Goal: Find specific page/section: Find specific page/section

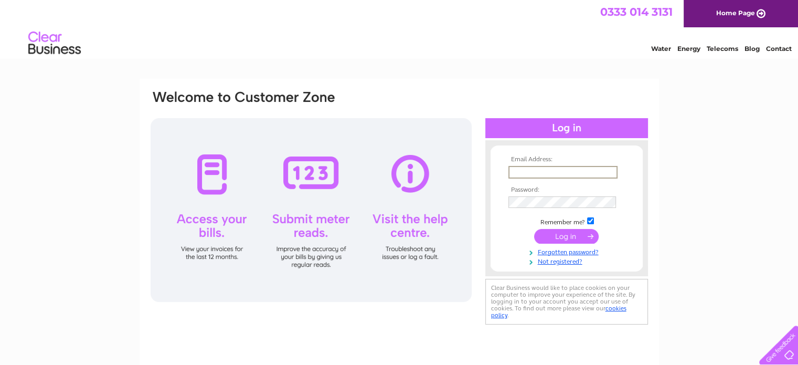
drag, startPoint x: 0, startPoint y: 0, endPoint x: 524, endPoint y: 168, distance: 550.2
click at [524, 168] on input "text" at bounding box center [563, 172] width 109 height 13
type input "ianrobson63@gmail.com"
click at [570, 235] on input "submit" at bounding box center [566, 235] width 65 height 15
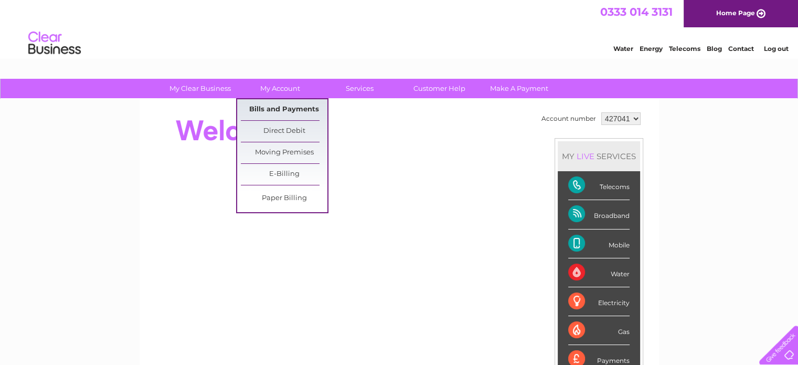
click at [277, 113] on link "Bills and Payments" at bounding box center [284, 109] width 87 height 21
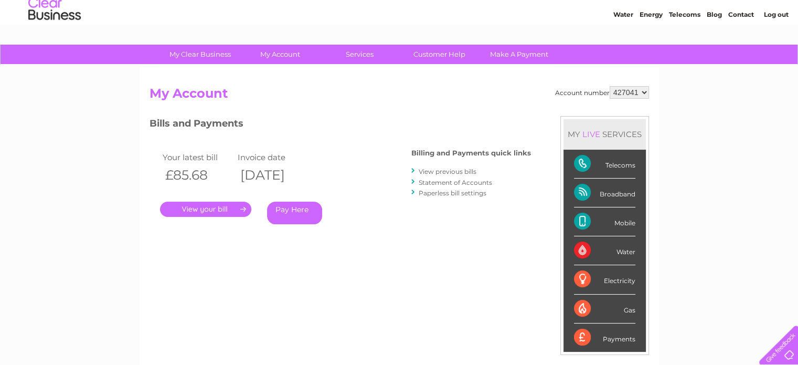
scroll to position [52, 0]
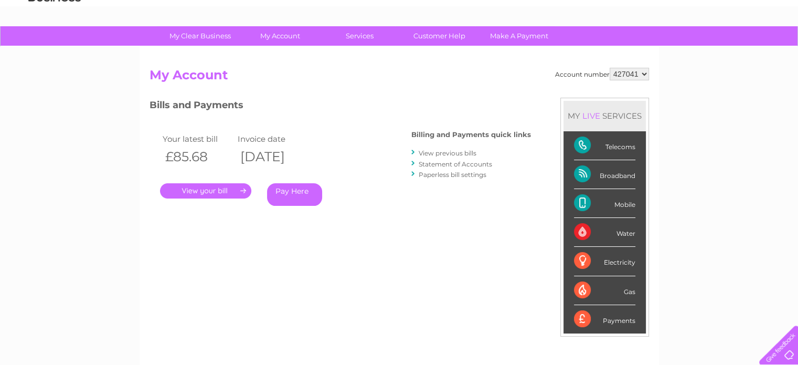
click at [194, 195] on link "." at bounding box center [205, 190] width 91 height 15
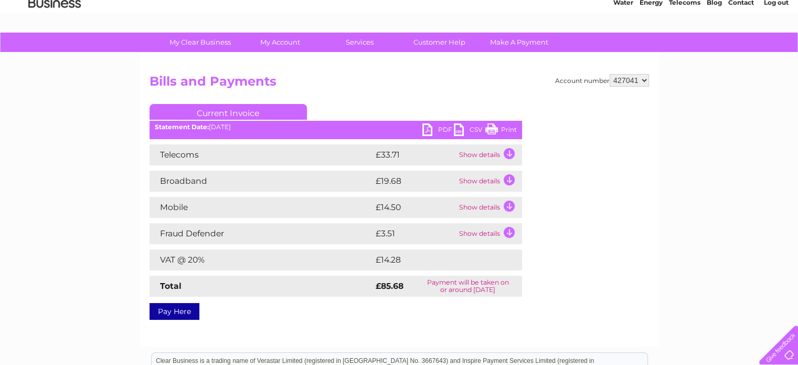
scroll to position [105, 0]
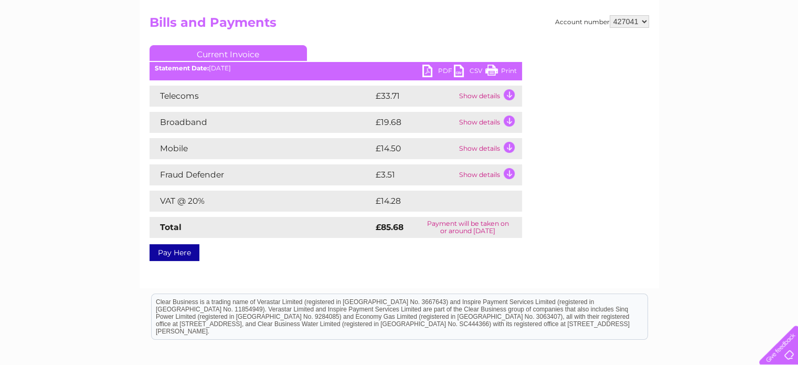
click at [493, 72] on link "Print" at bounding box center [500, 72] width 31 height 15
